Goal: Information Seeking & Learning: Understand process/instructions

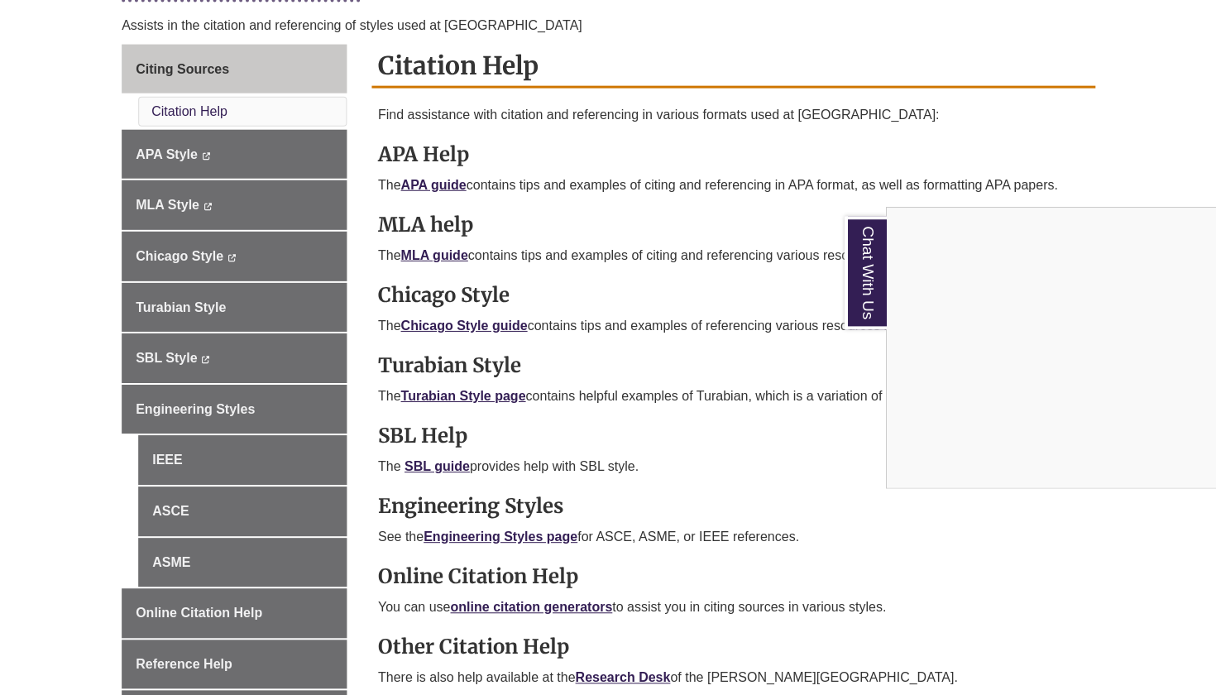
scroll to position [438, 0]
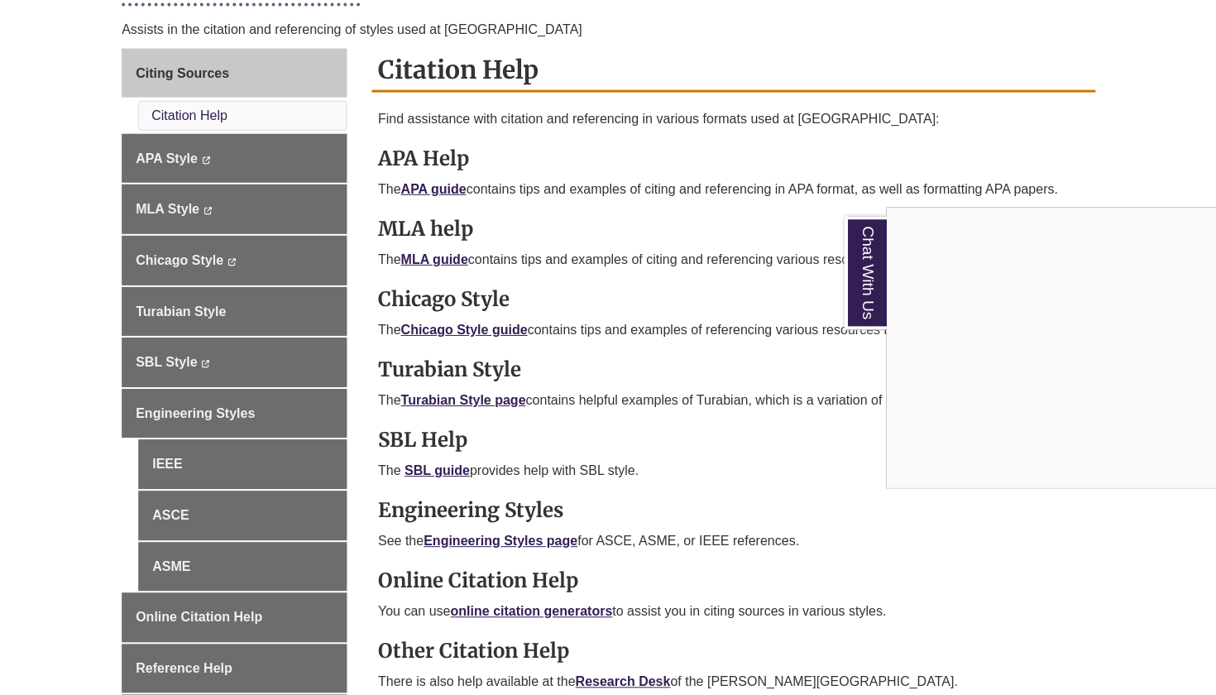
click at [503, 329] on div "Chat With Us" at bounding box center [608, 347] width 1216 height 695
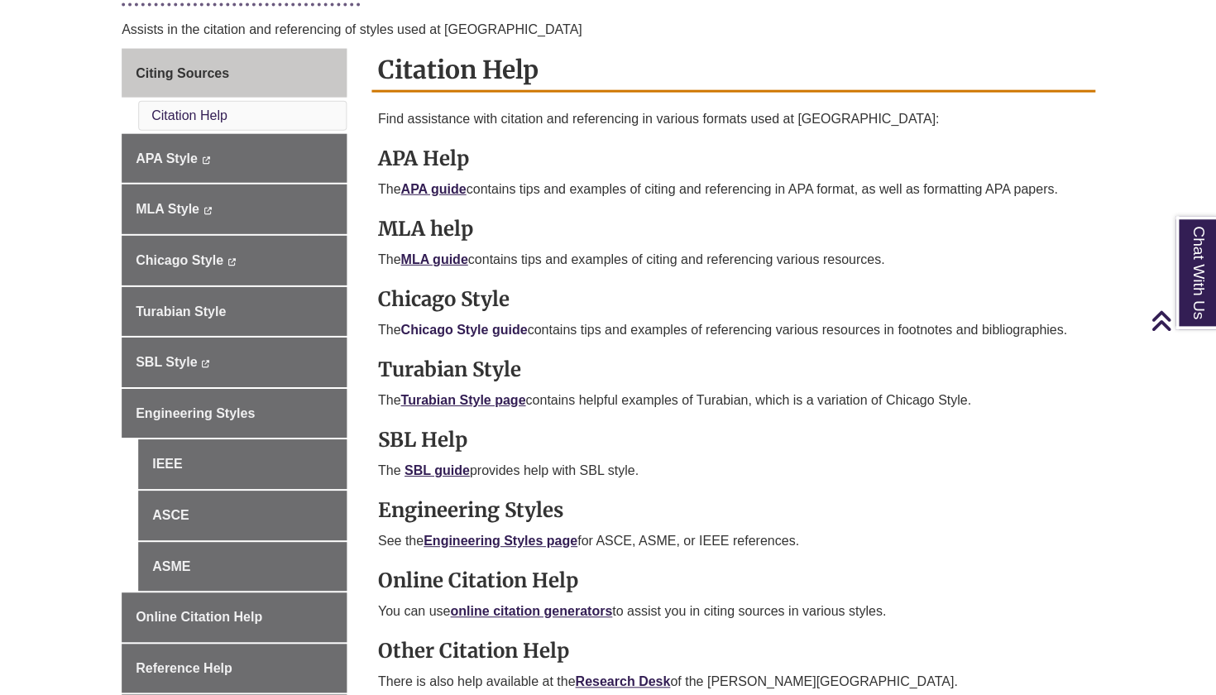
click at [501, 323] on link "Chicago Style guide" at bounding box center [463, 330] width 127 height 14
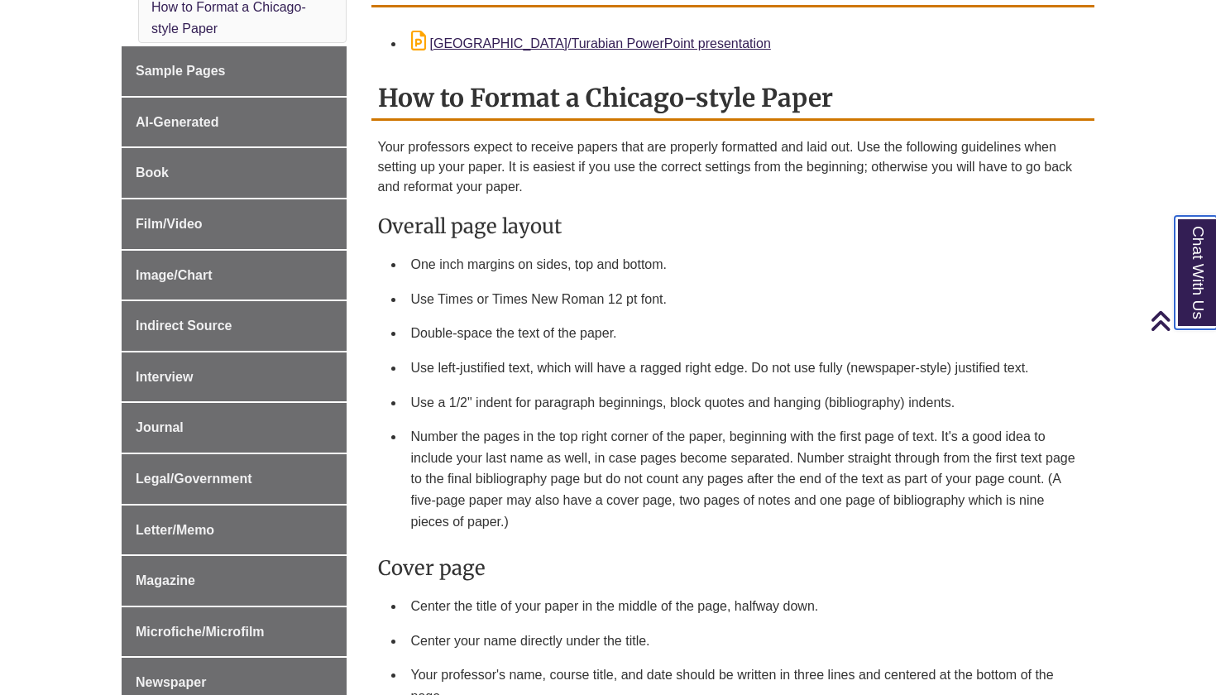
scroll to position [640, 0]
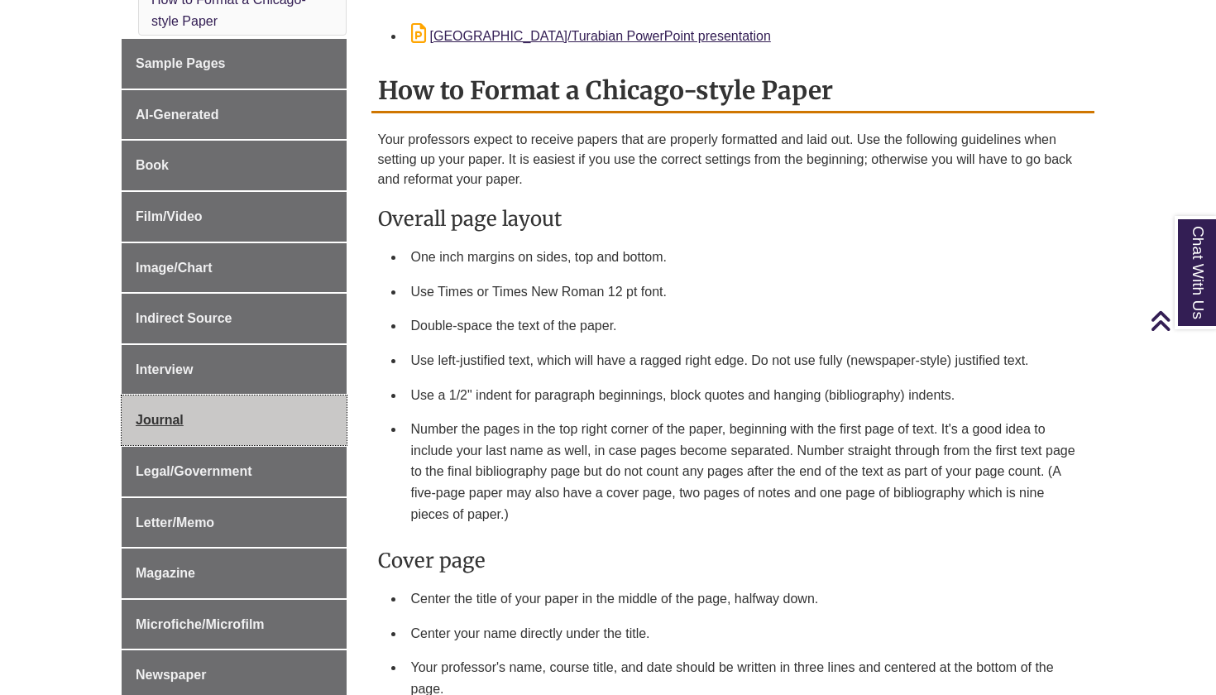
click at [202, 424] on link "Journal" at bounding box center [234, 420] width 225 height 50
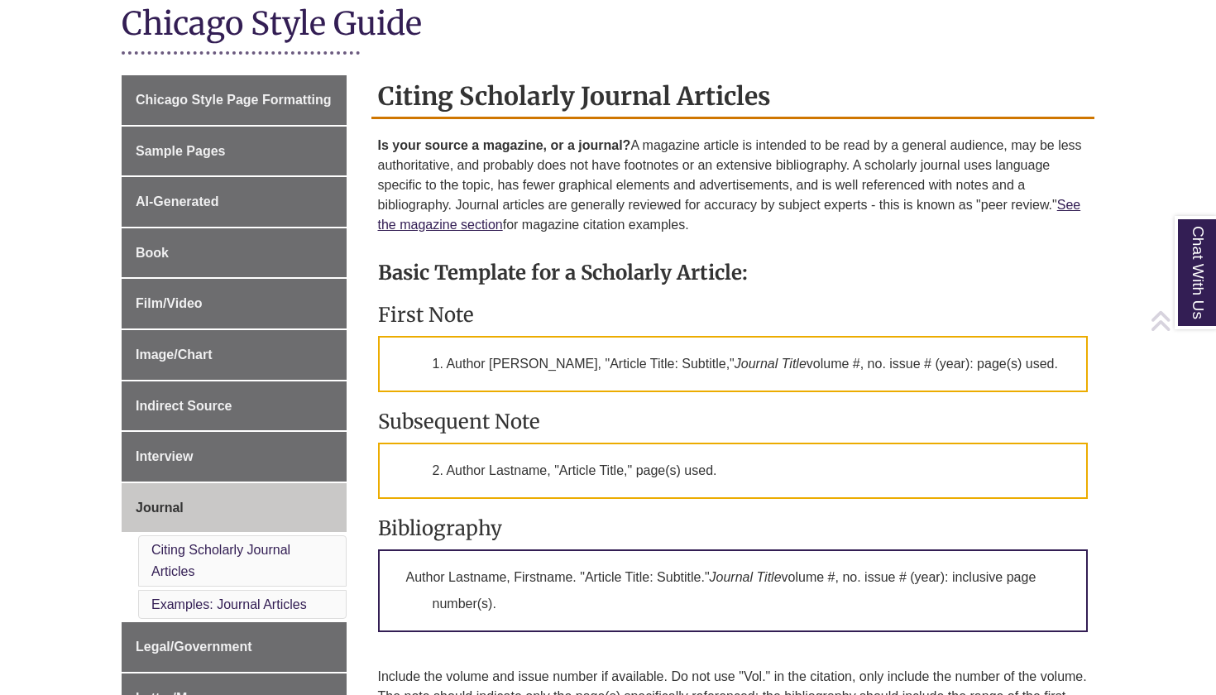
scroll to position [391, 0]
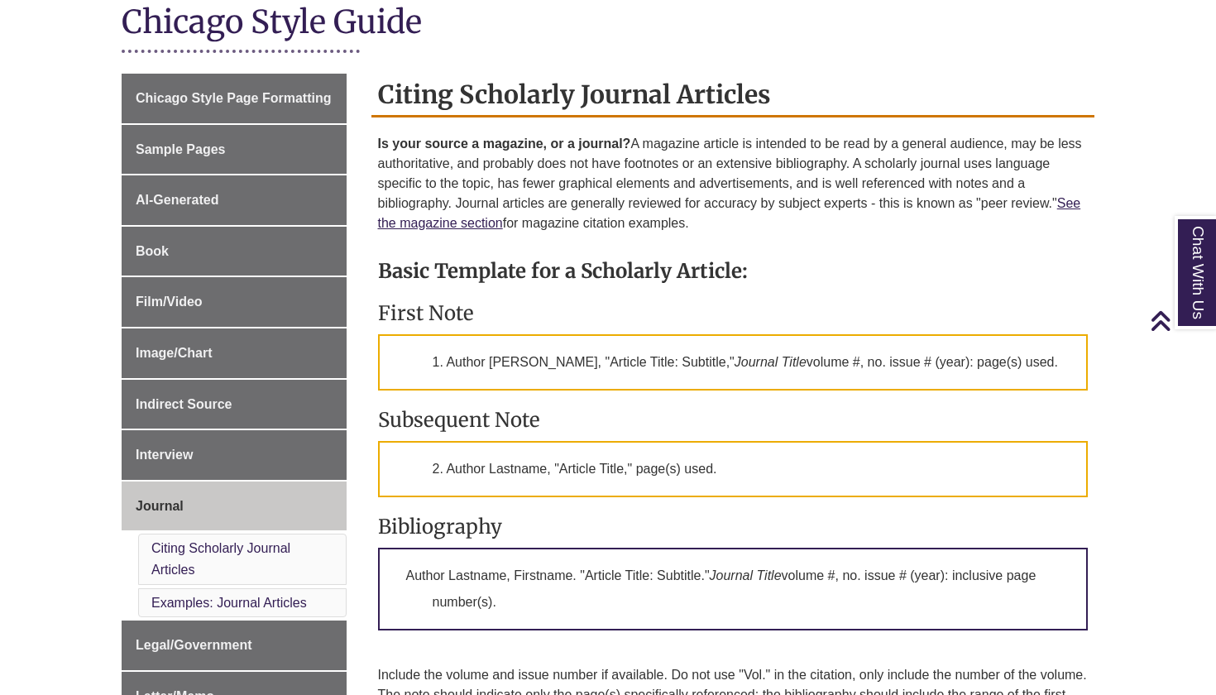
drag, startPoint x: 382, startPoint y: 142, endPoint x: 640, endPoint y: 232, distance: 273.4
click at [640, 232] on div "Is your source a magazine, or a journal? A magazine article is intended to be r…" at bounding box center [733, 188] width 711 height 108
click at [858, 53] on div "Chicago Style Guide" at bounding box center [608, 34] width 973 height 64
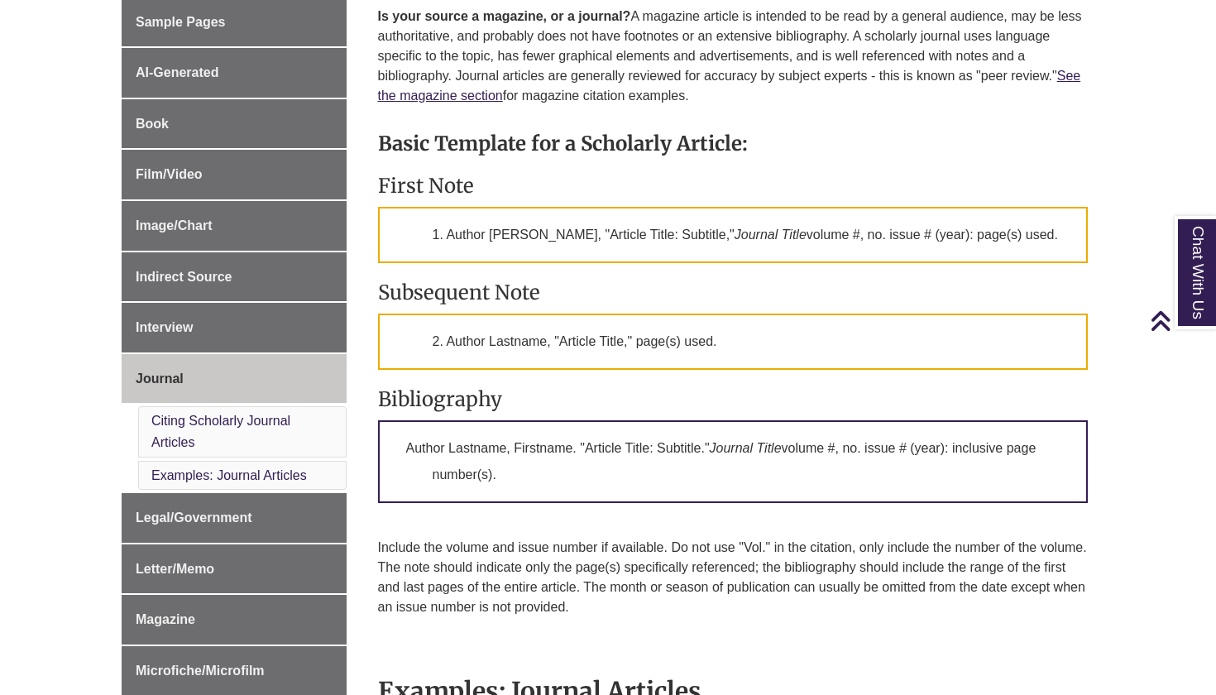
scroll to position [520, 0]
